Goal: Task Accomplishment & Management: Manage account settings

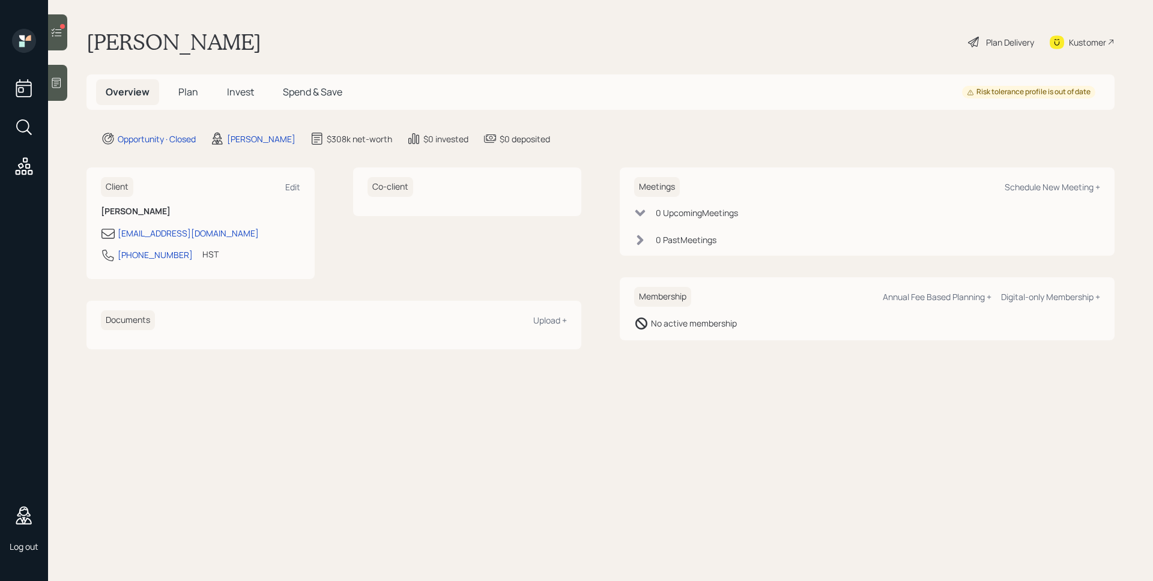
click at [184, 95] on span "Plan" at bounding box center [188, 91] width 20 height 13
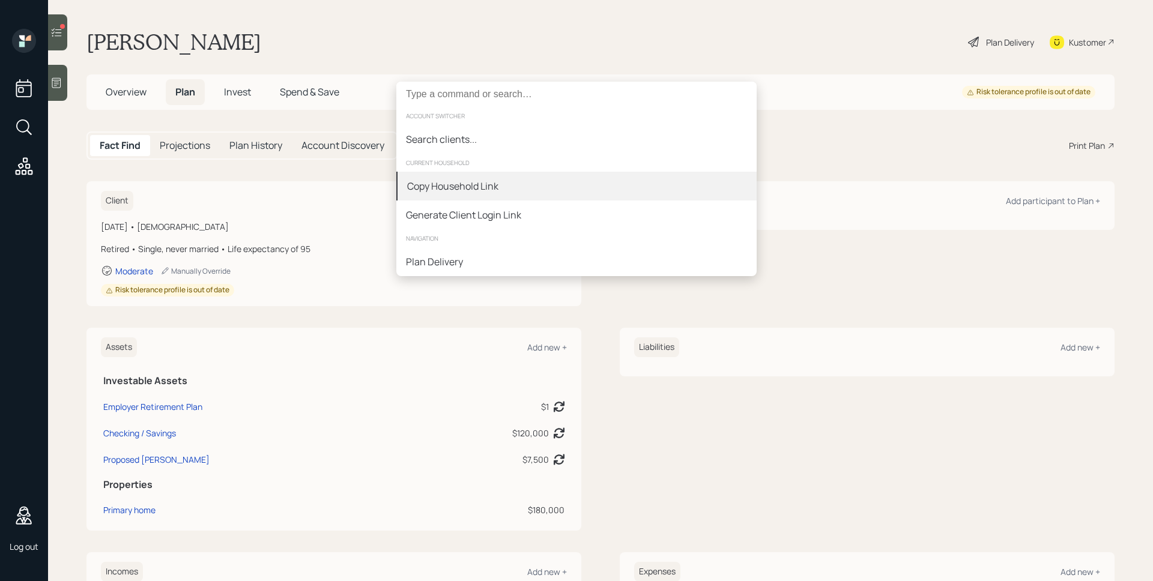
click at [503, 192] on div "Copy Household Link" at bounding box center [576, 186] width 360 height 29
